Goal: Connect with others: Connect with others

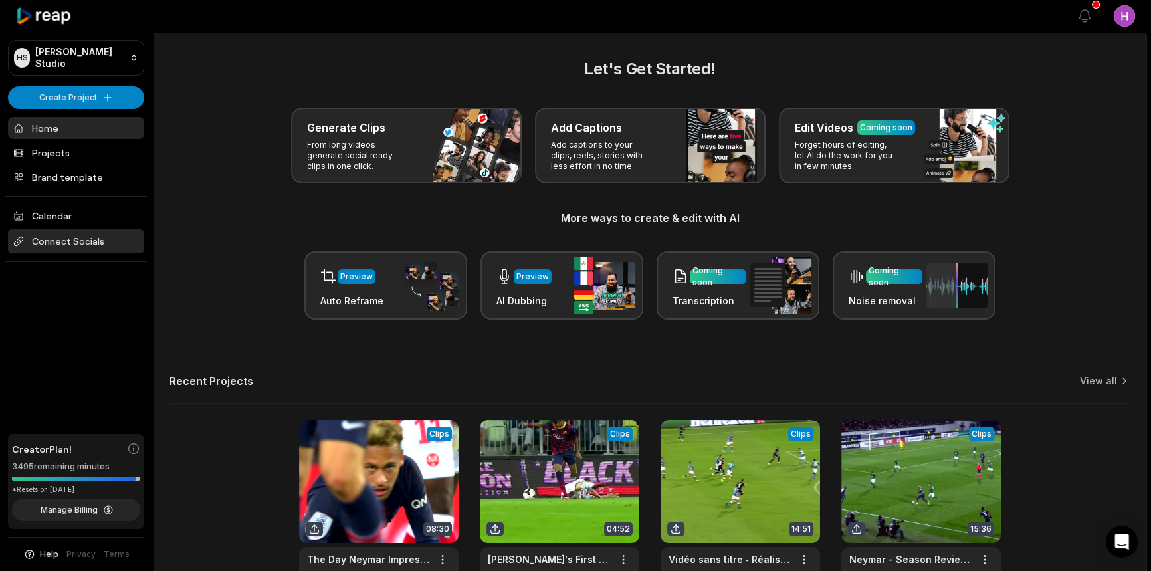
click at [91, 236] on span "Connect Socials" at bounding box center [76, 241] width 136 height 24
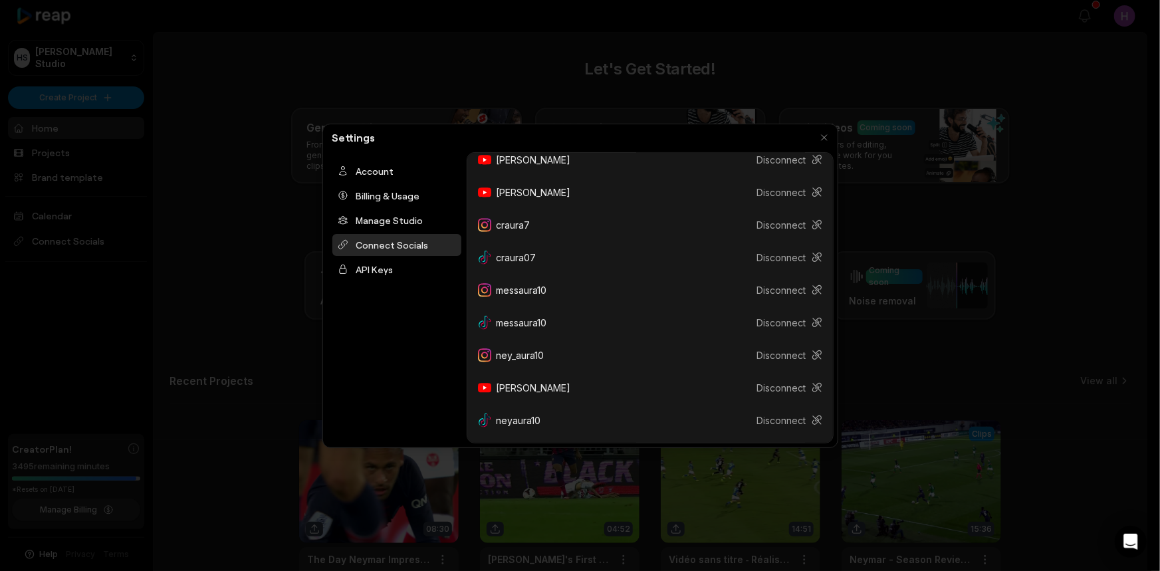
scroll to position [147, 0]
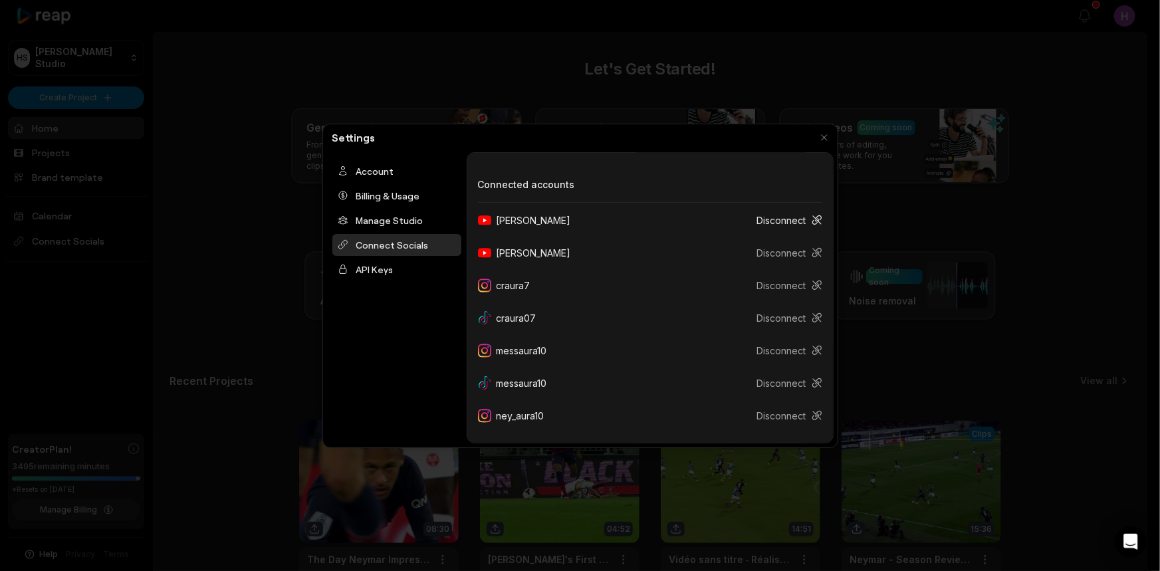
click at [812, 221] on icon at bounding box center [817, 220] width 11 height 11
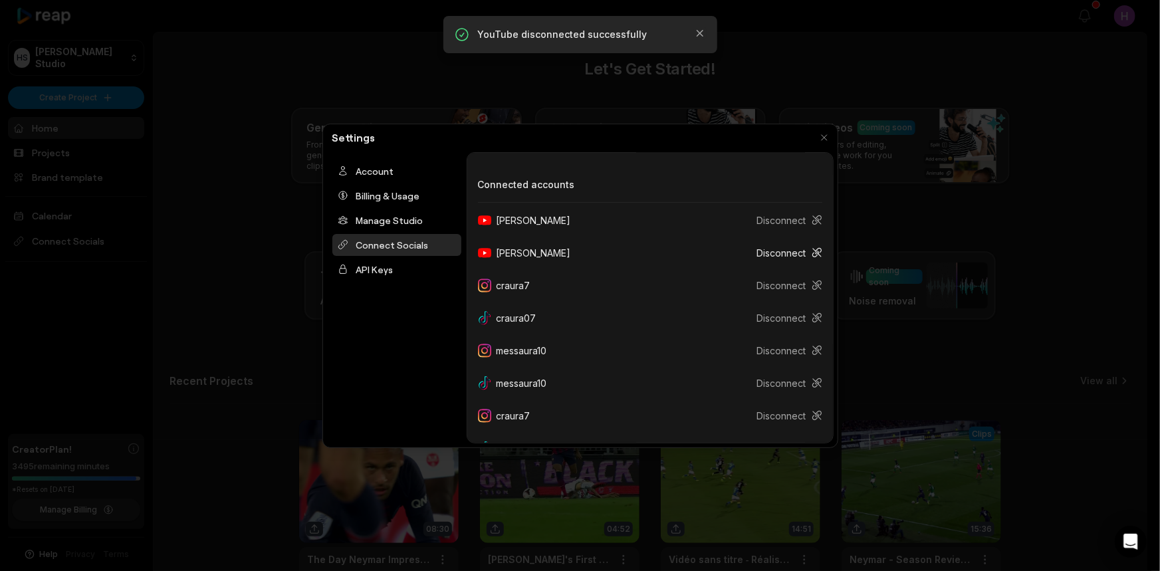
click at [776, 253] on button "Disconnect" at bounding box center [784, 253] width 76 height 25
click at [811, 134] on div "Settings" at bounding box center [580, 137] width 506 height 19
click at [816, 140] on button "button" at bounding box center [824, 137] width 19 height 19
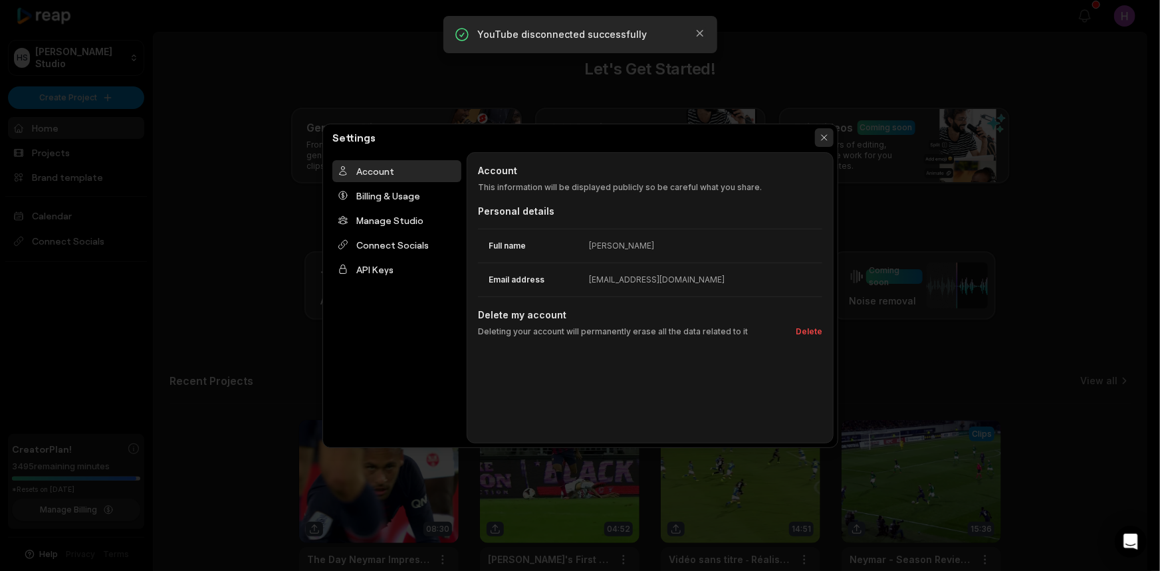
scroll to position [0, 0]
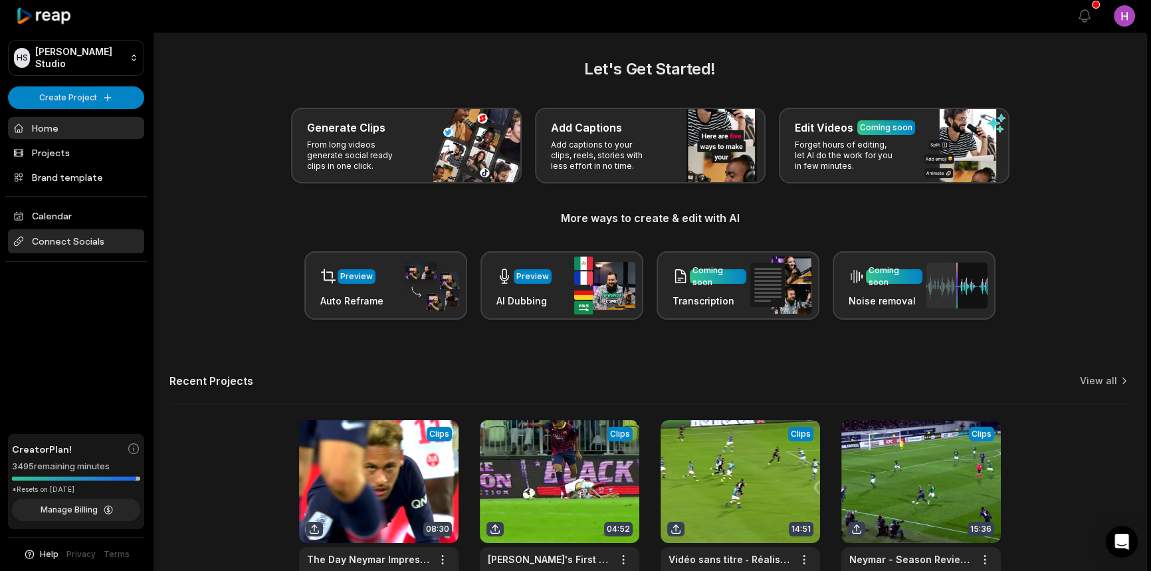
click at [120, 233] on span "Connect Socials" at bounding box center [76, 241] width 136 height 24
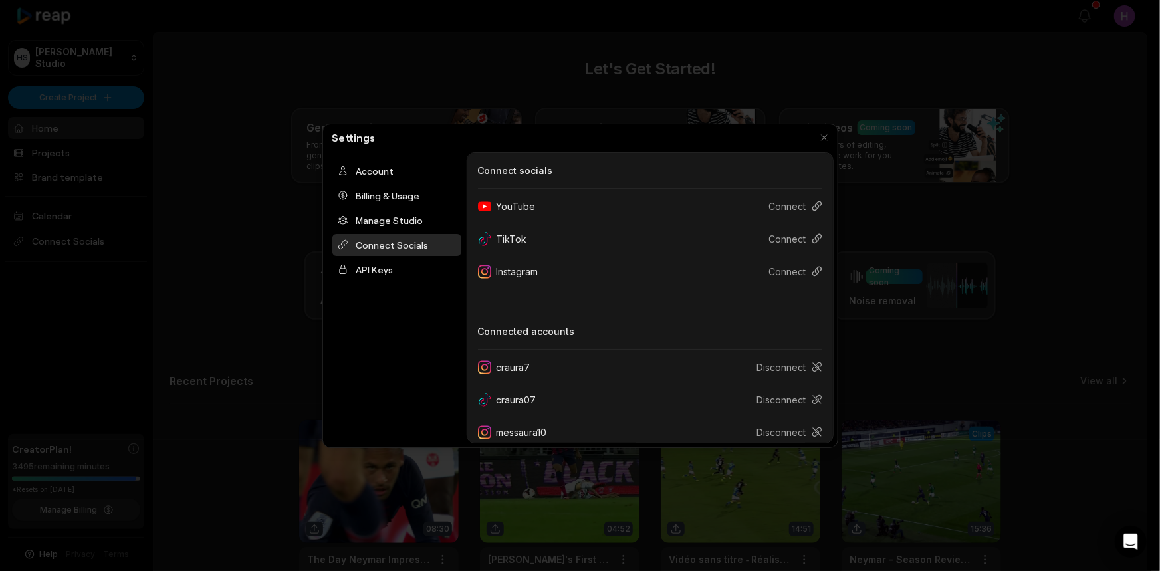
drag, startPoint x: 612, startPoint y: 203, endPoint x: 637, endPoint y: 203, distance: 25.3
click at [612, 203] on div "YouTube Connect" at bounding box center [650, 206] width 344 height 25
click at [765, 209] on button "Connect" at bounding box center [790, 206] width 64 height 25
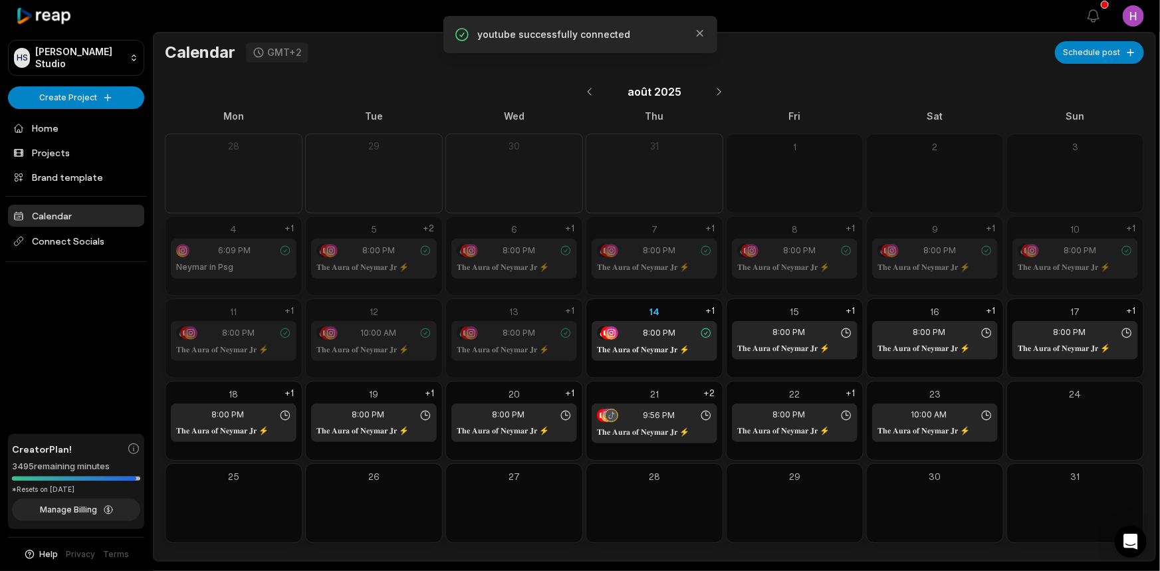
click at [113, 216] on link "Calendar" at bounding box center [76, 216] width 136 height 22
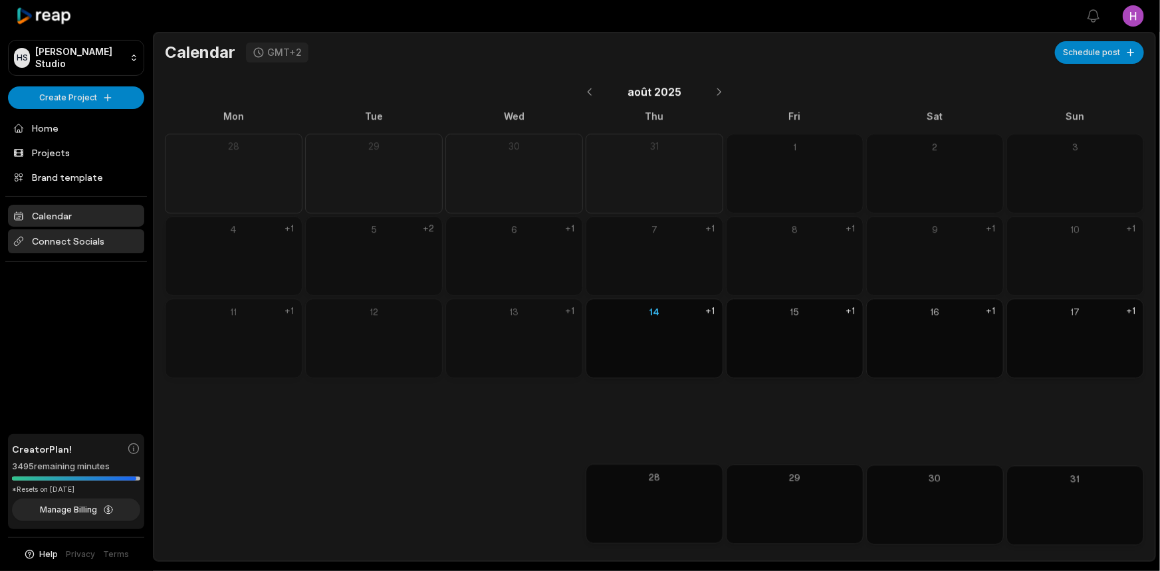
click at [98, 237] on span "Connect Socials" at bounding box center [76, 241] width 136 height 24
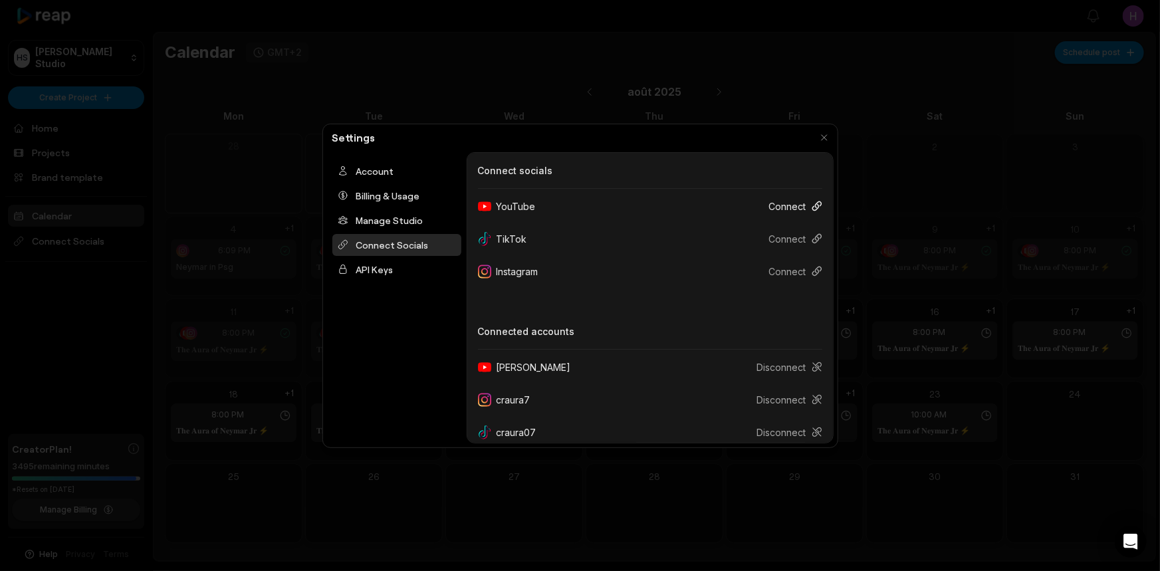
click at [784, 206] on button "Connect" at bounding box center [790, 206] width 64 height 25
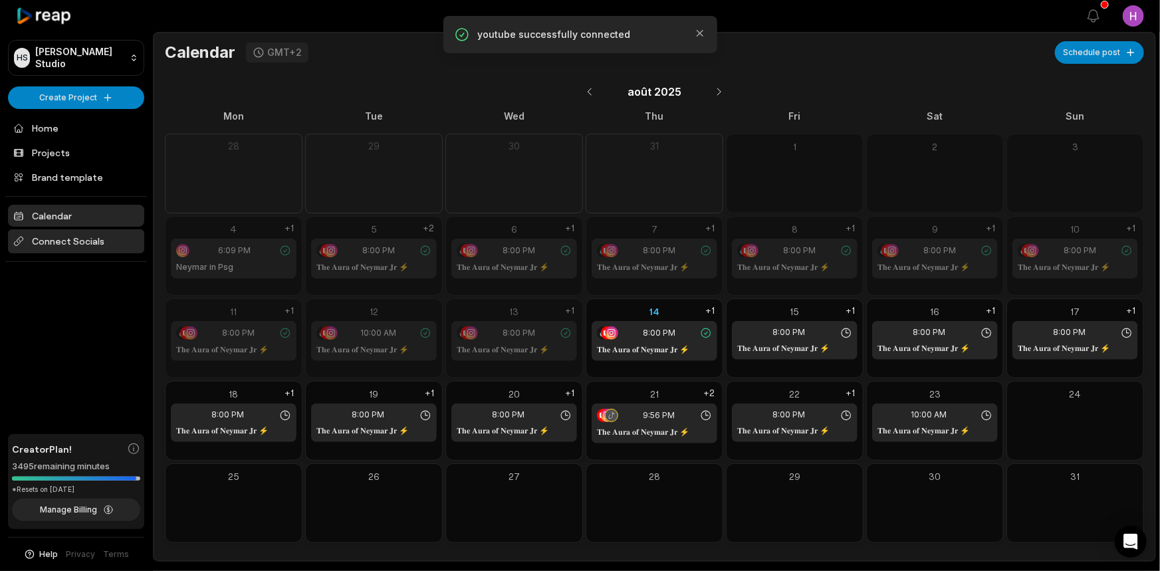
click at [88, 239] on span "Connect Socials" at bounding box center [76, 241] width 136 height 24
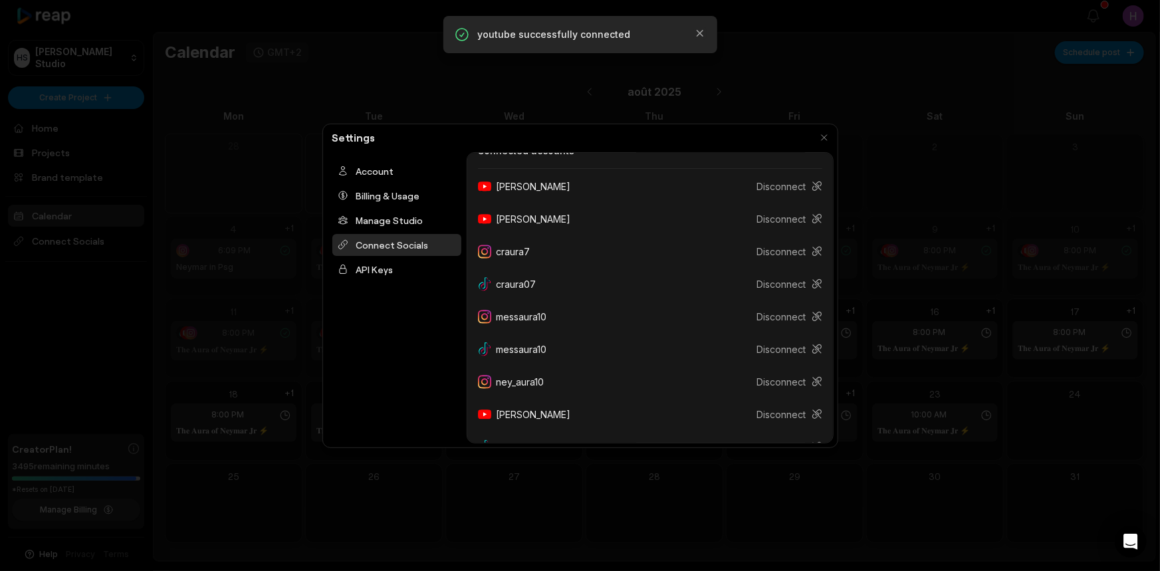
scroll to position [207, 0]
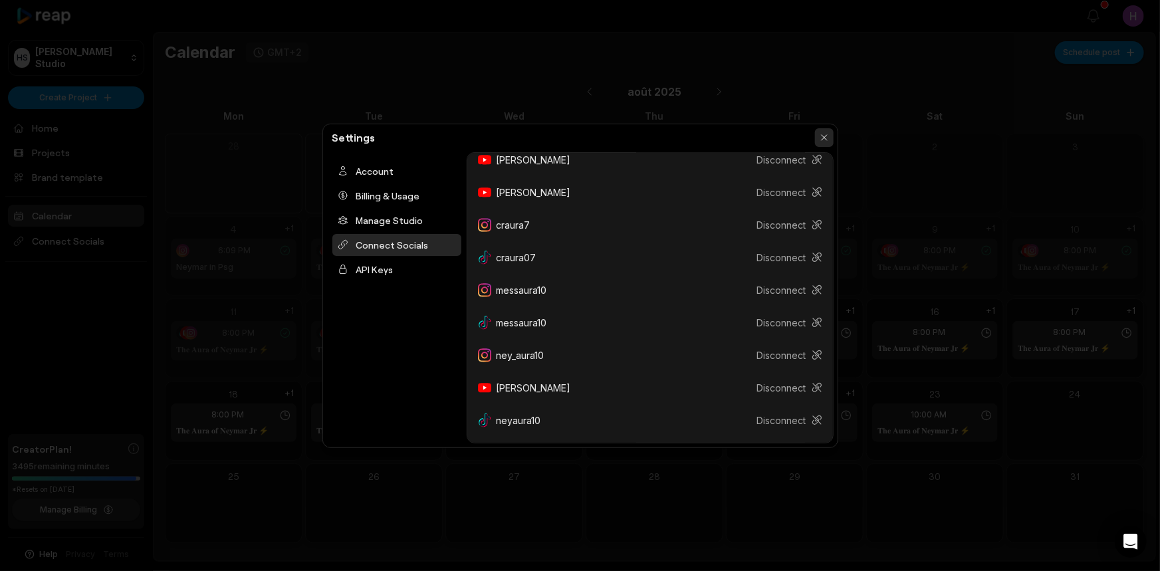
click at [824, 131] on button "button" at bounding box center [824, 137] width 19 height 19
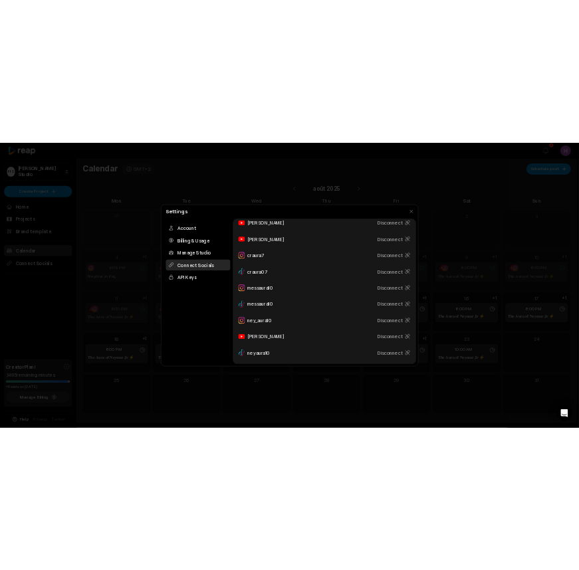
scroll to position [0, 0]
